Goal: Communication & Community: Answer question/provide support

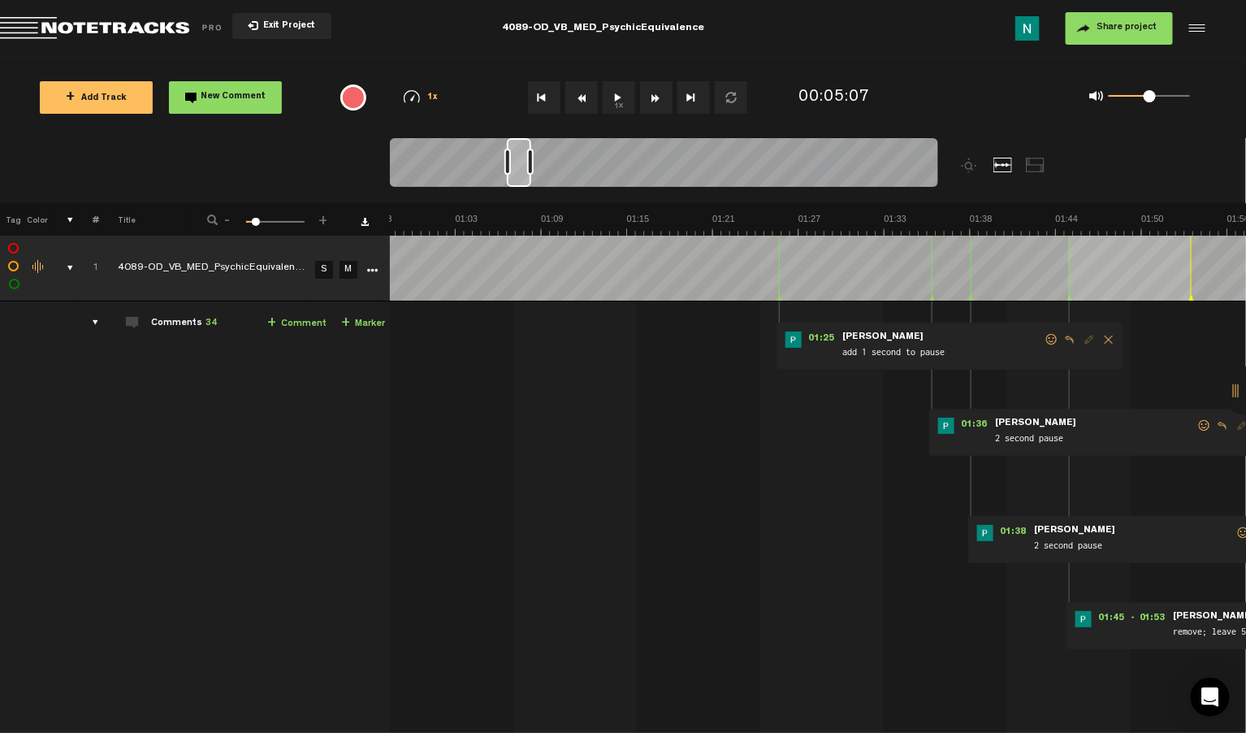
scroll to position [0, 11]
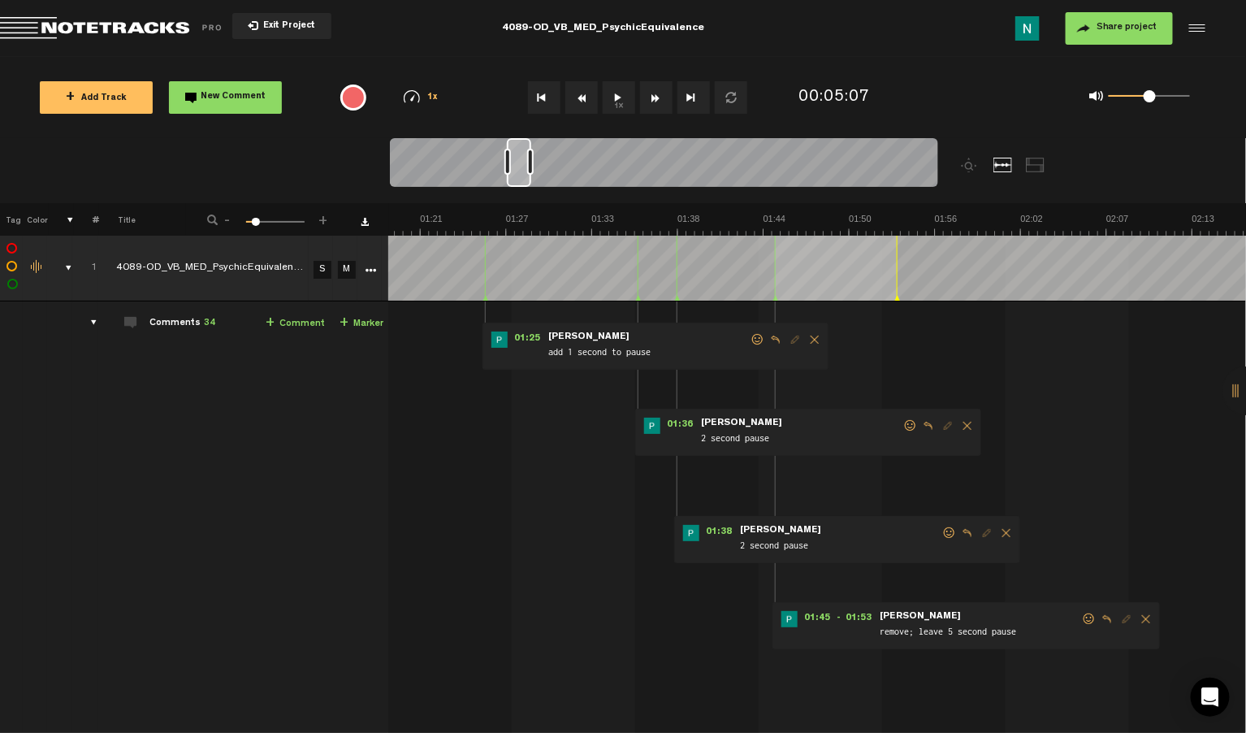
click at [1081, 619] on span at bounding box center [1089, 618] width 16 height 11
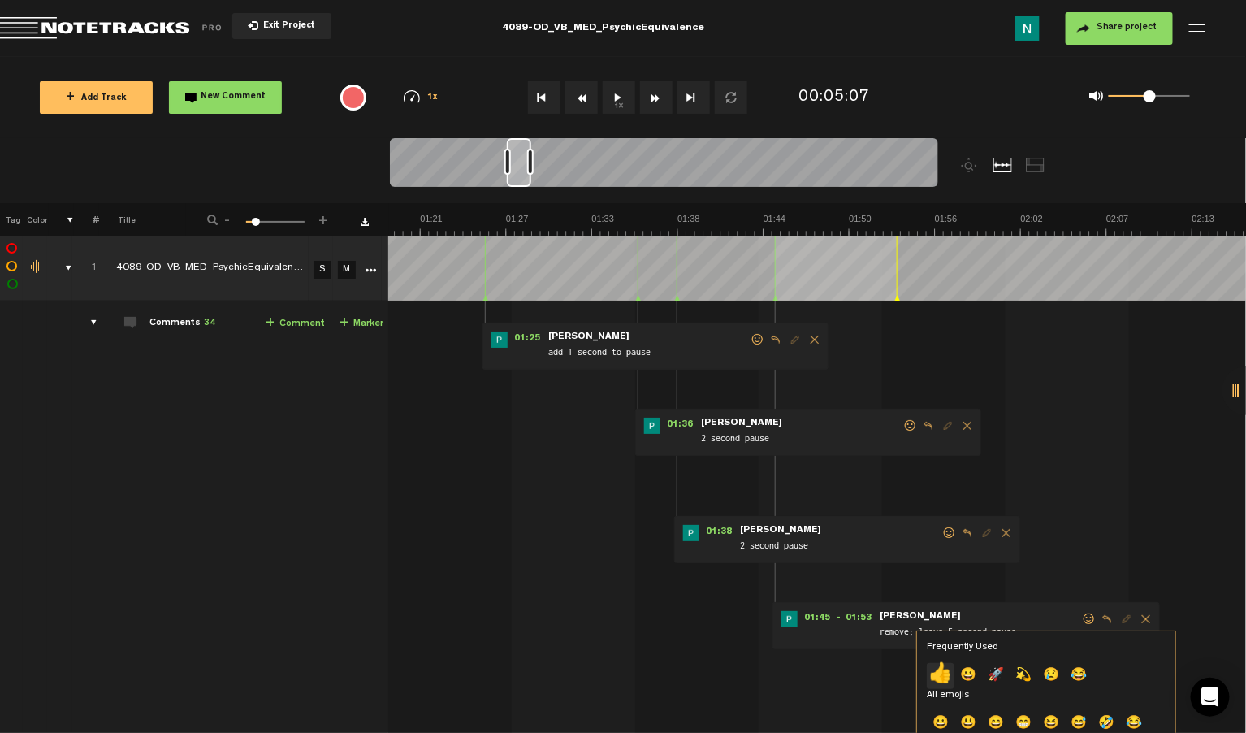
click at [944, 678] on p "👍" at bounding box center [941, 676] width 28 height 26
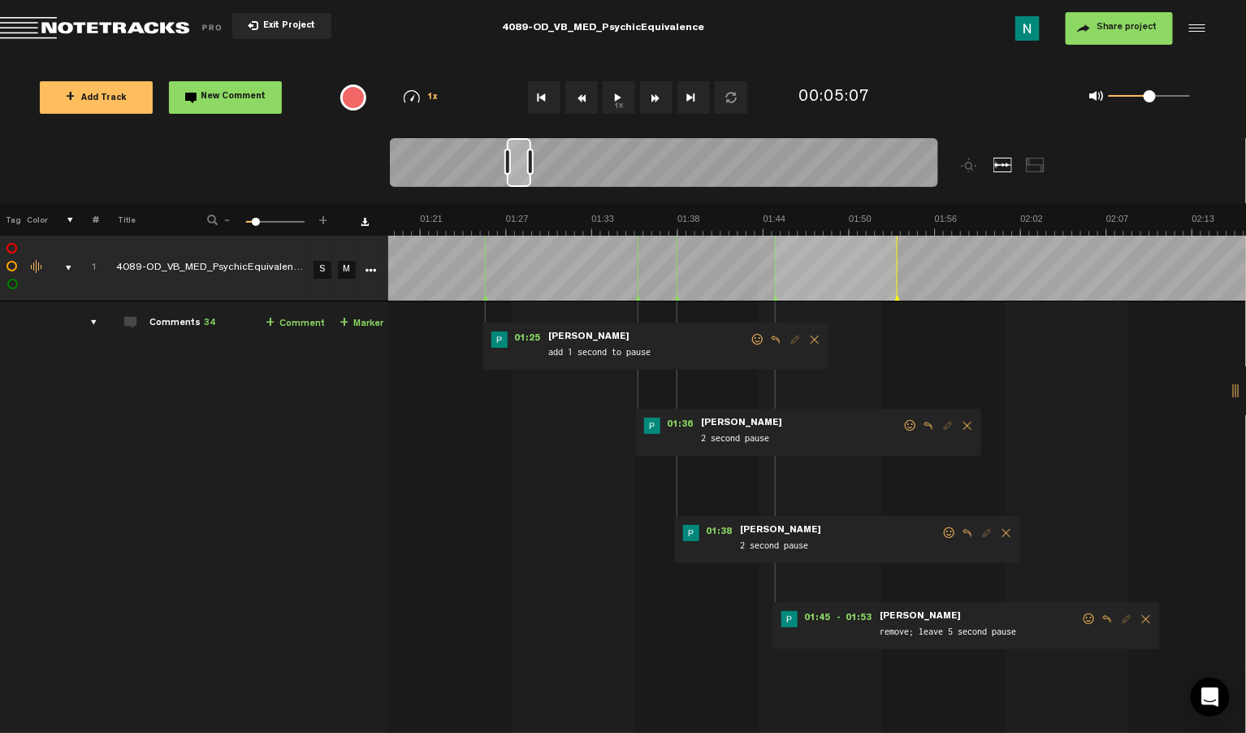
click at [942, 534] on span at bounding box center [950, 532] width 16 height 11
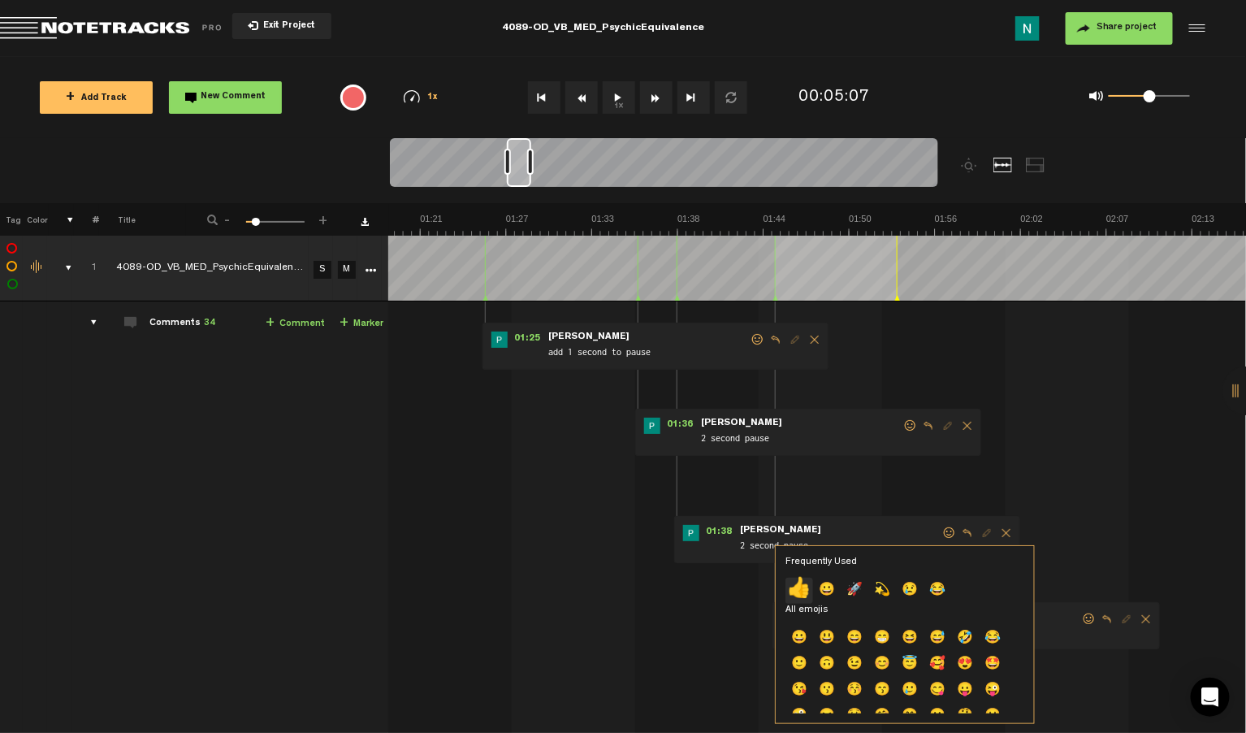
click at [795, 599] on p "👍" at bounding box center [800, 591] width 28 height 26
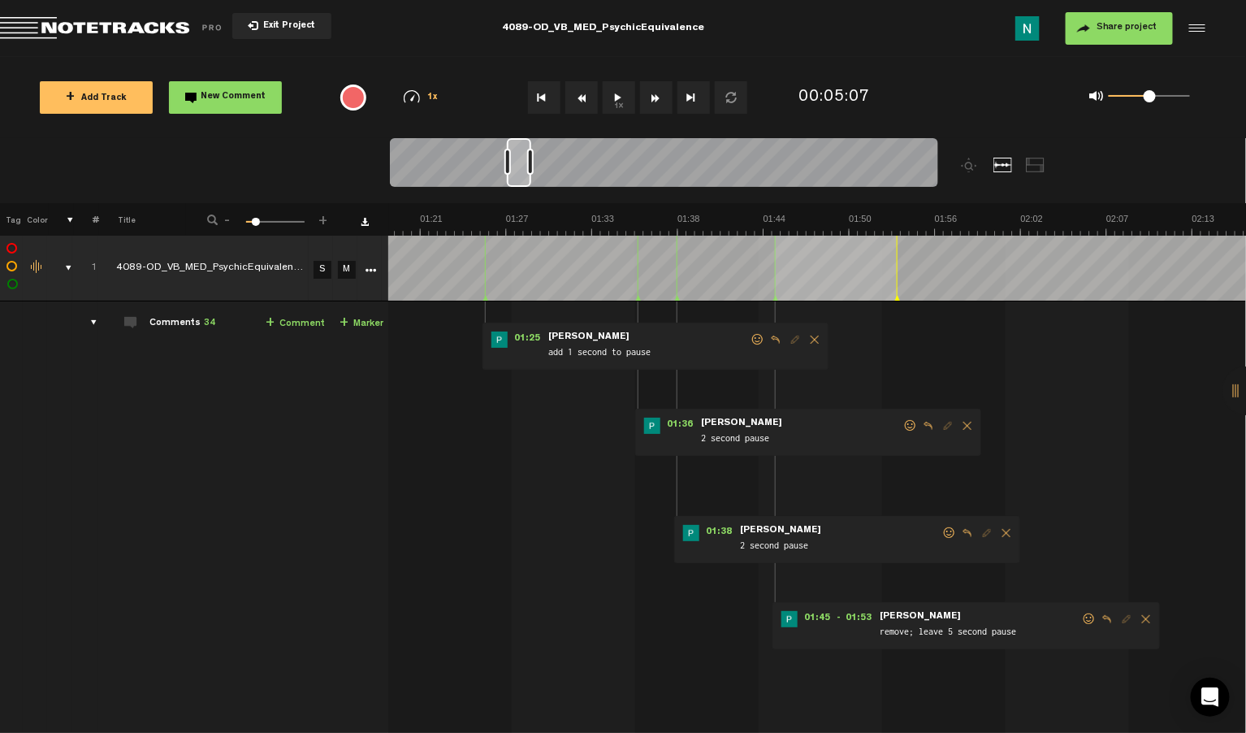
click at [942, 531] on span at bounding box center [950, 532] width 16 height 11
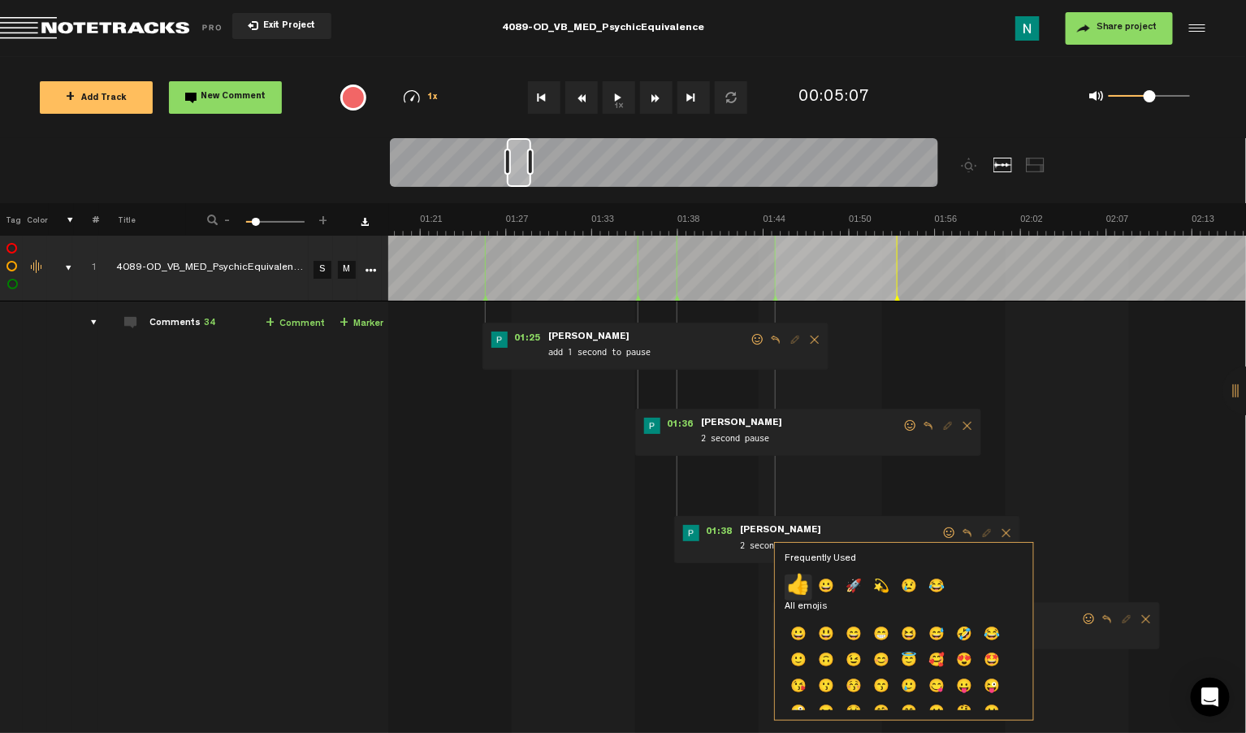
click at [795, 587] on p "👍" at bounding box center [799, 587] width 28 height 26
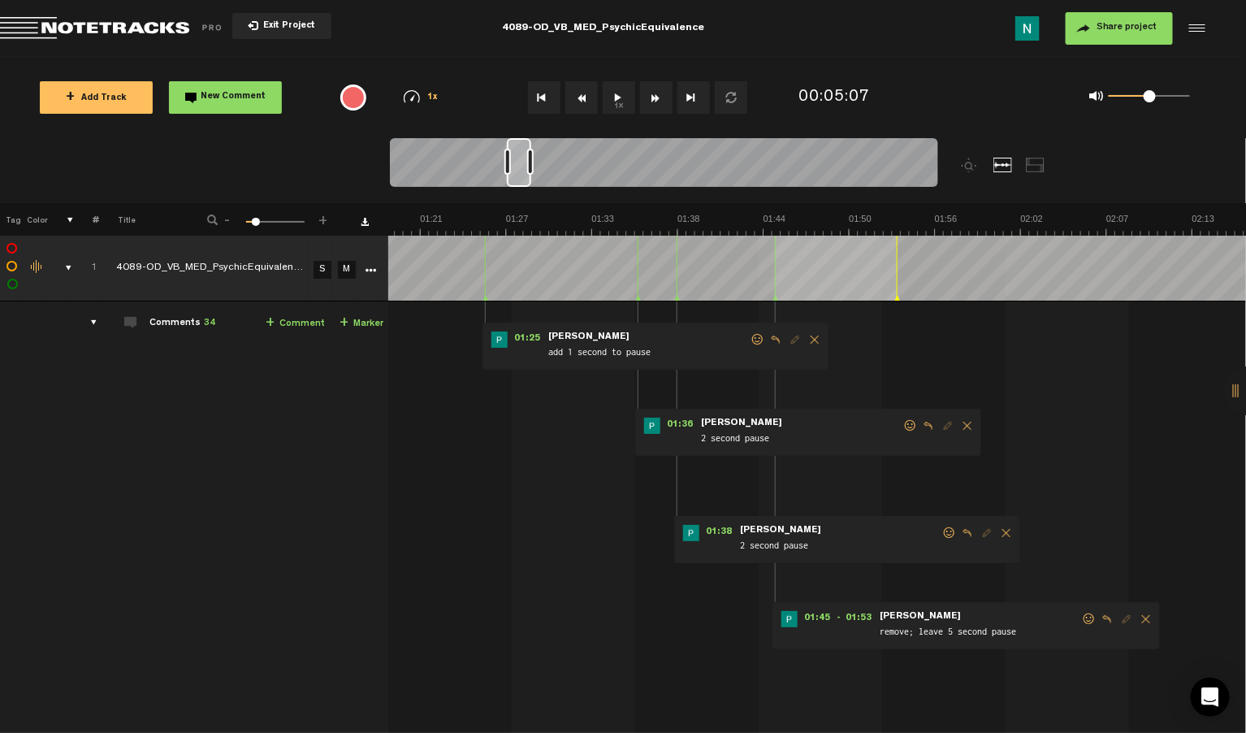
click at [903, 427] on span at bounding box center [911, 425] width 16 height 11
click at [903, 422] on span at bounding box center [911, 425] width 16 height 11
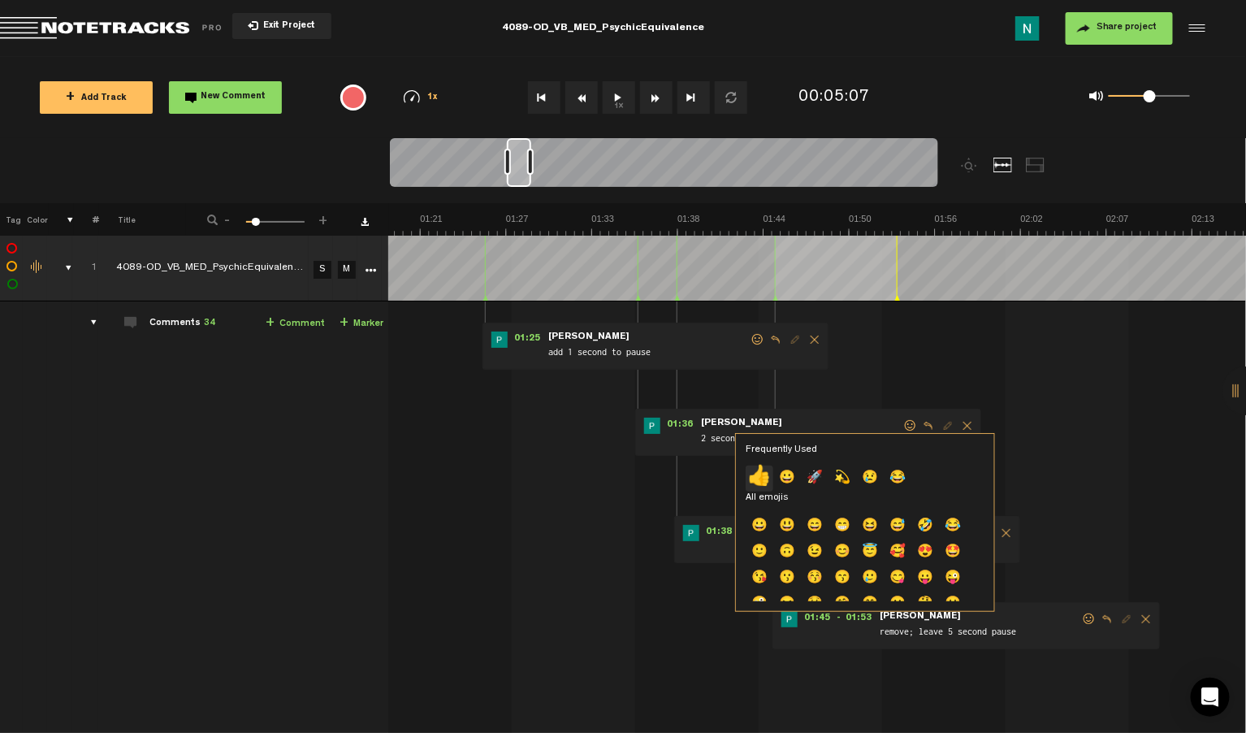
click at [761, 476] on p "👍" at bounding box center [760, 479] width 28 height 26
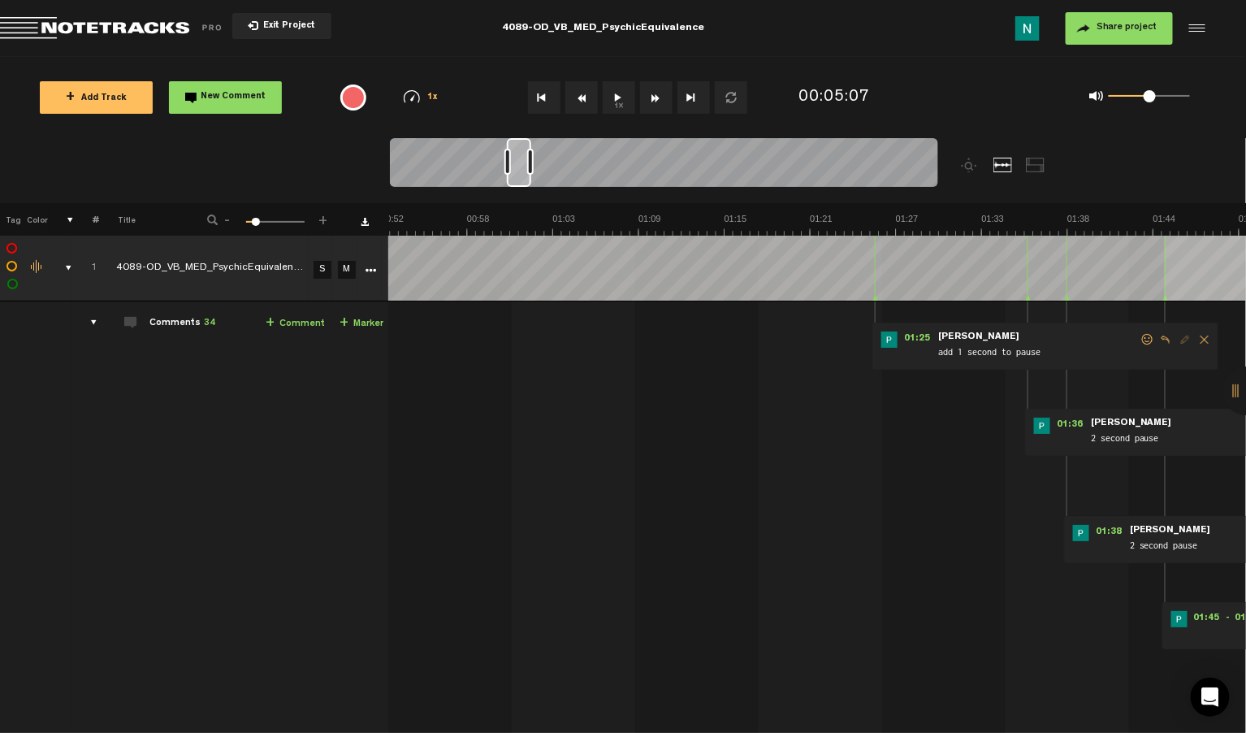
scroll to position [0, 975]
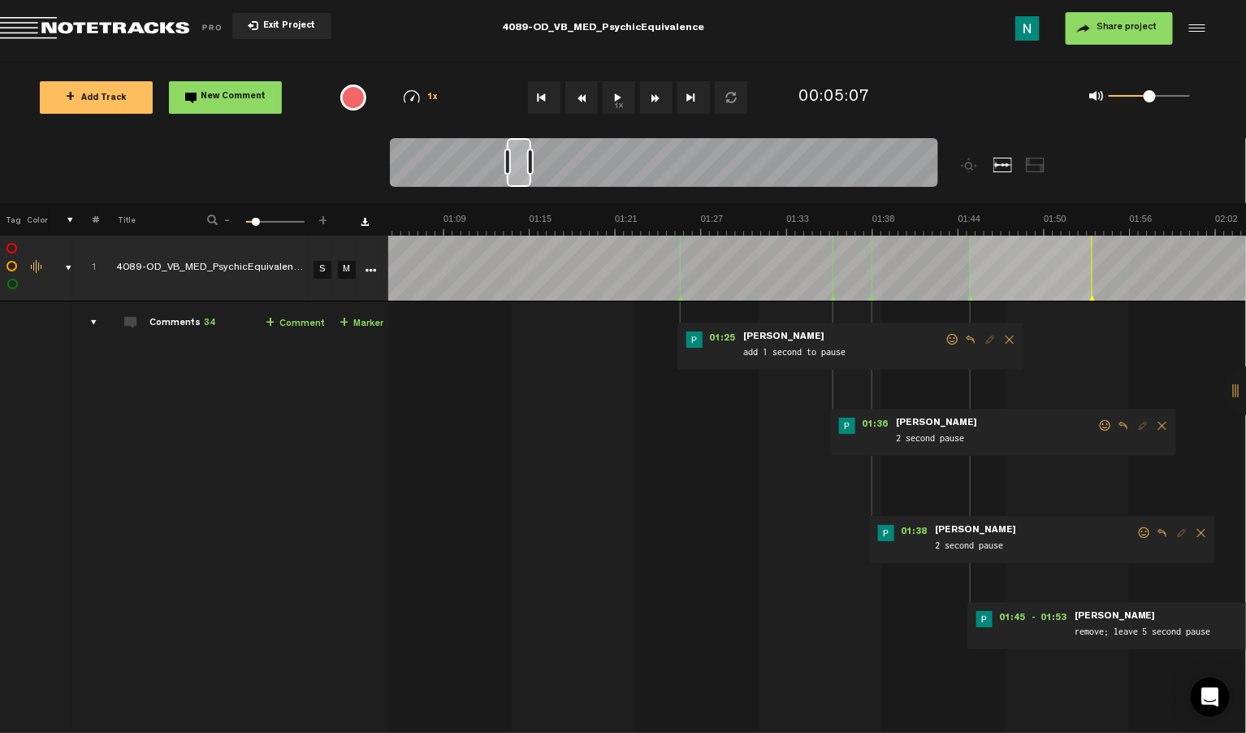
click at [945, 339] on span at bounding box center [953, 339] width 16 height 11
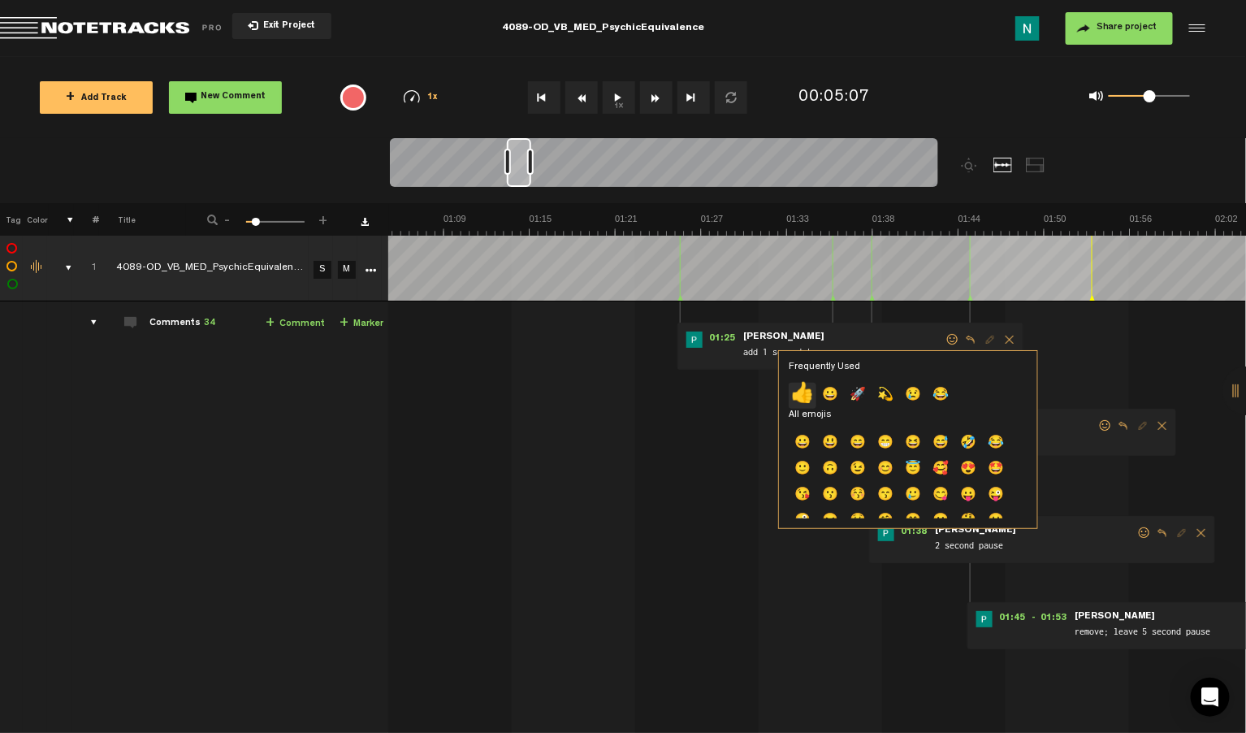
click at [804, 394] on p "👍" at bounding box center [803, 396] width 28 height 26
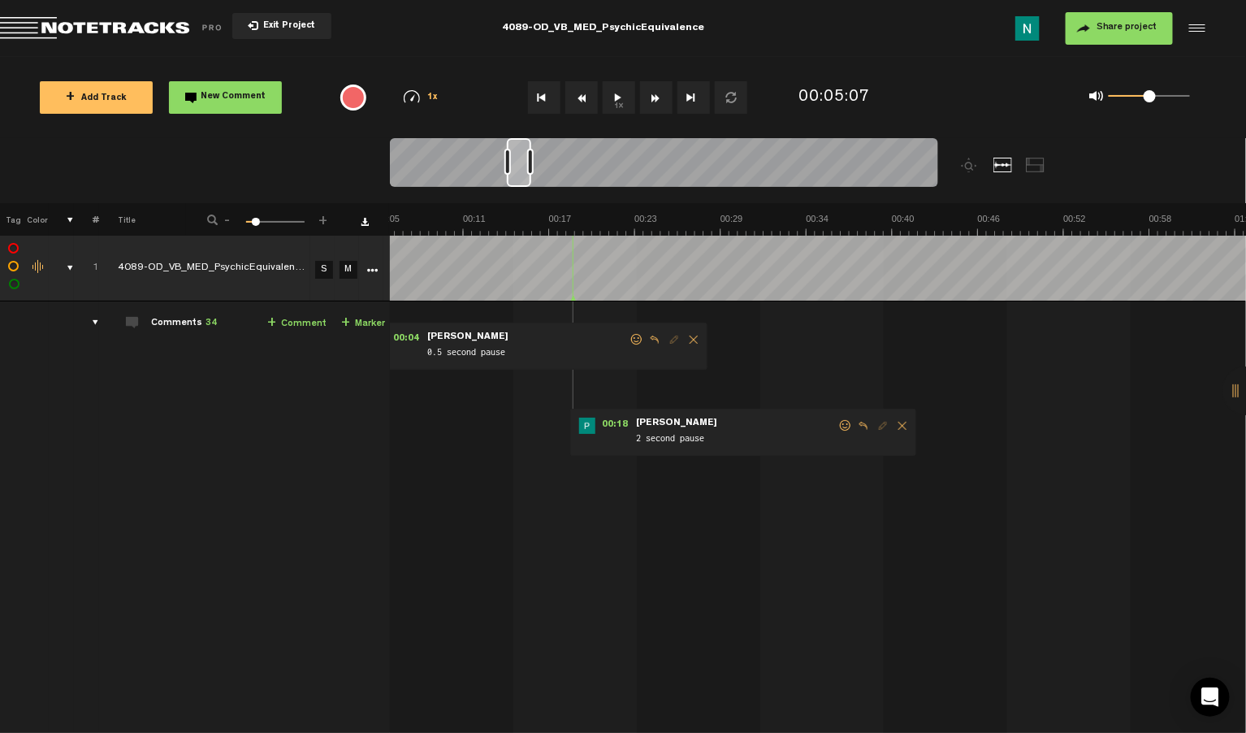
scroll to position [0, 0]
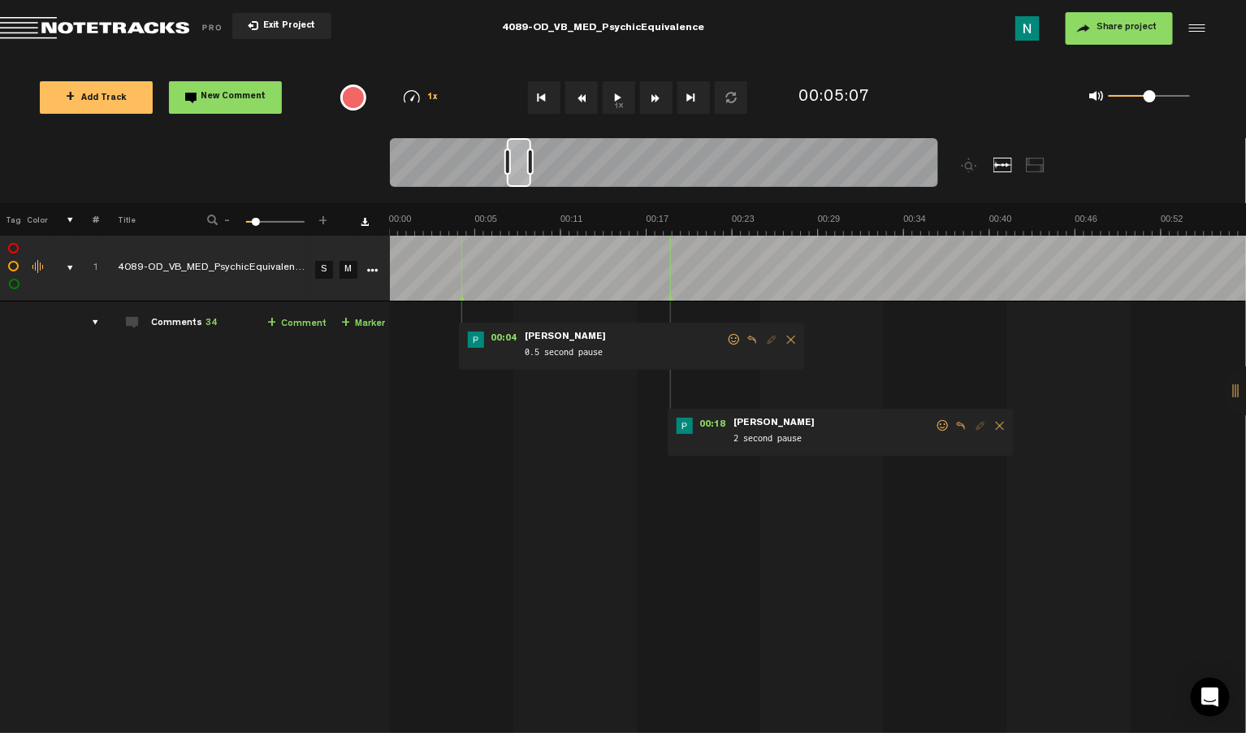
click at [946, 429] on span at bounding box center [943, 425] width 16 height 11
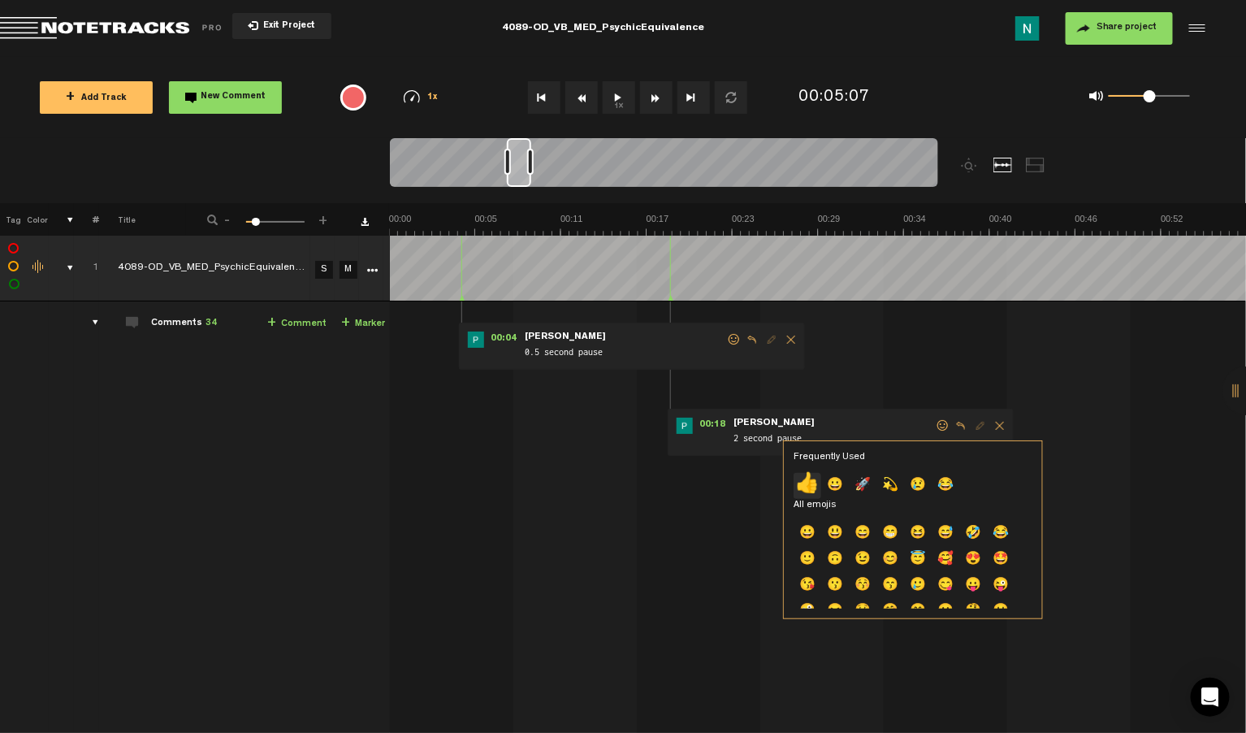
click at [810, 478] on p "👍" at bounding box center [808, 486] width 28 height 26
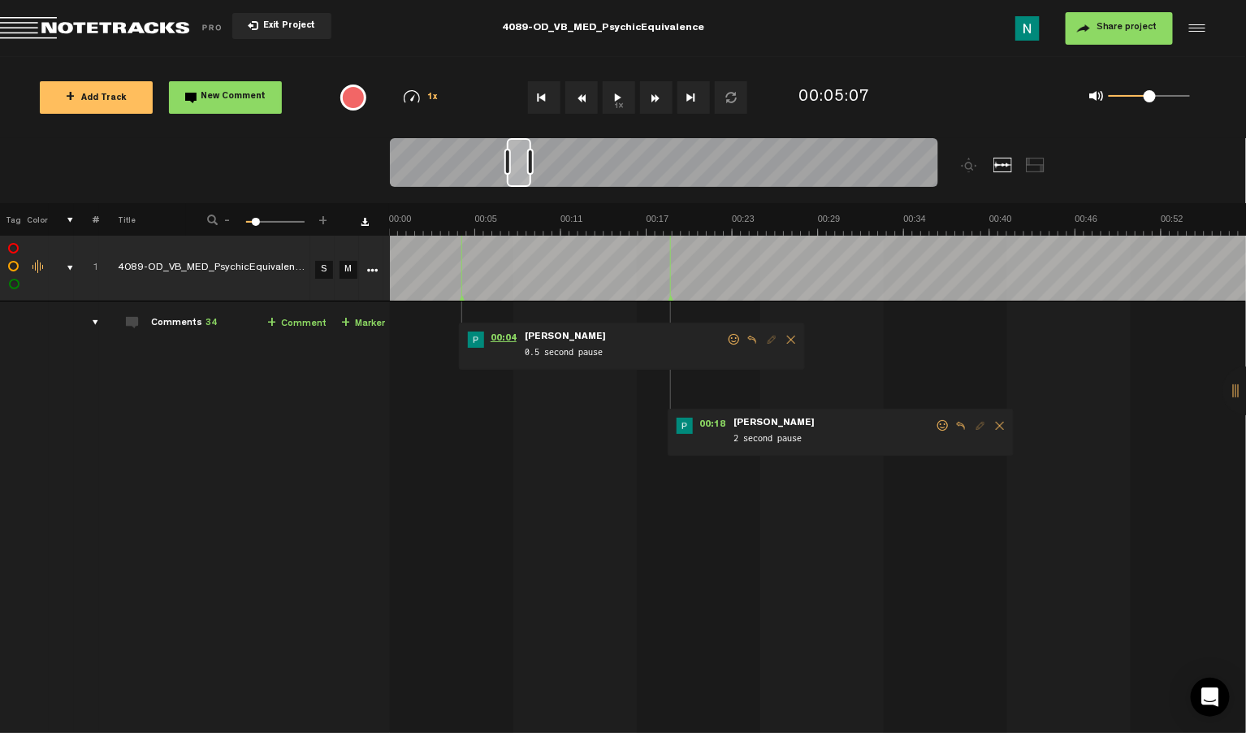
click at [504, 338] on span "00:04" at bounding box center [503, 340] width 39 height 16
click at [69, 266] on div "comments, stamps & drawings" at bounding box center [63, 268] width 25 height 16
